Goal: Use online tool/utility

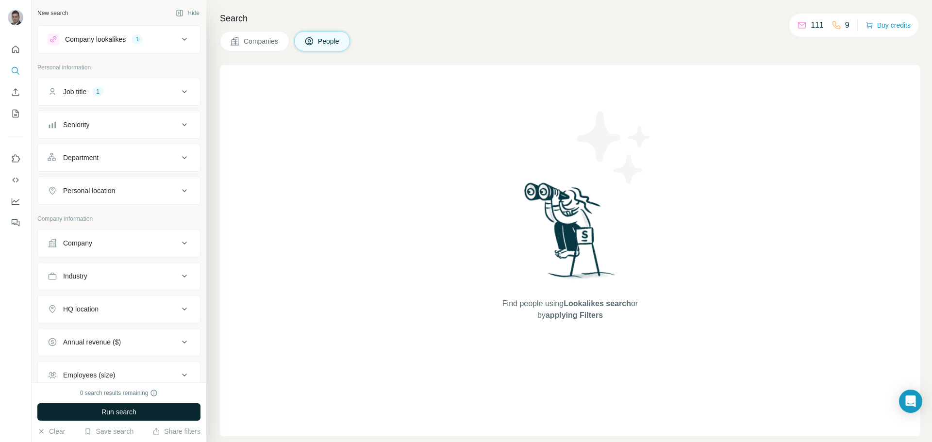
click at [126, 415] on span "Run search" at bounding box center [118, 412] width 35 height 10
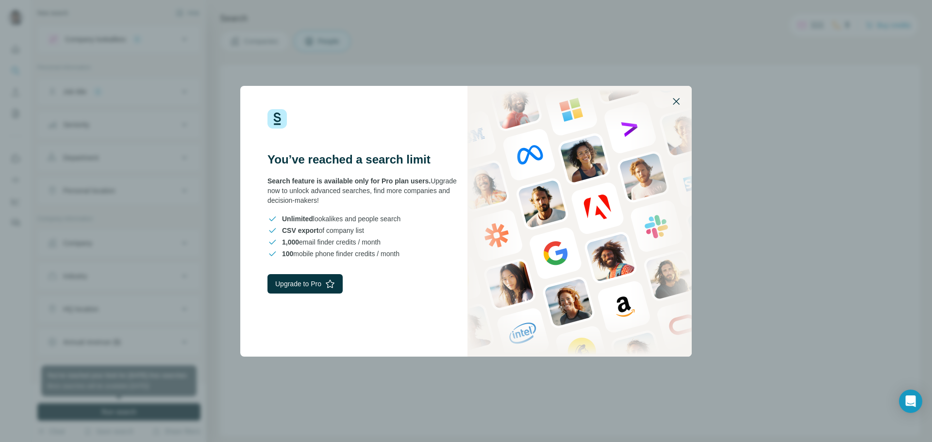
click at [678, 102] on icon "button" at bounding box center [676, 101] width 7 height 7
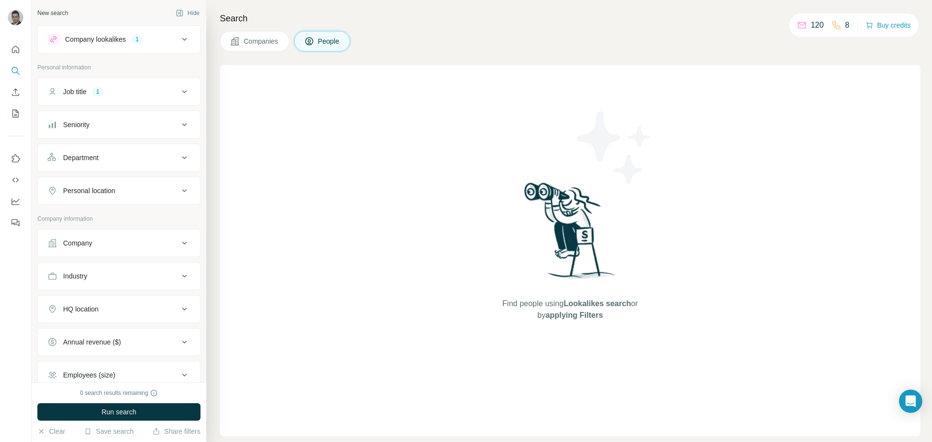
click at [318, 43] on button "People" at bounding box center [322, 41] width 56 height 20
